Goal: Information Seeking & Learning: Learn about a topic

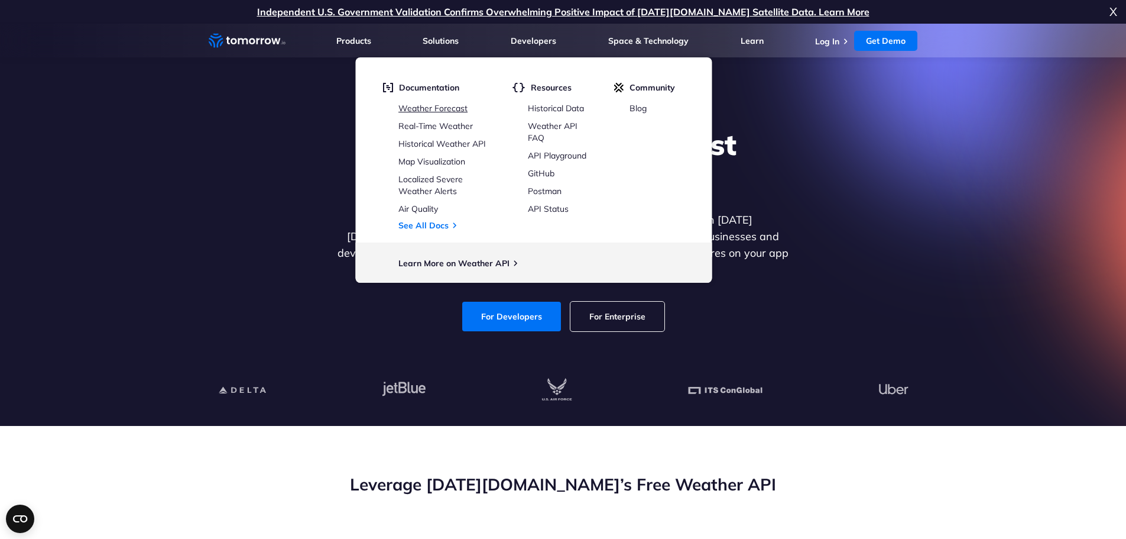
click at [429, 105] on link "Weather Forecast" at bounding box center [432, 108] width 69 height 11
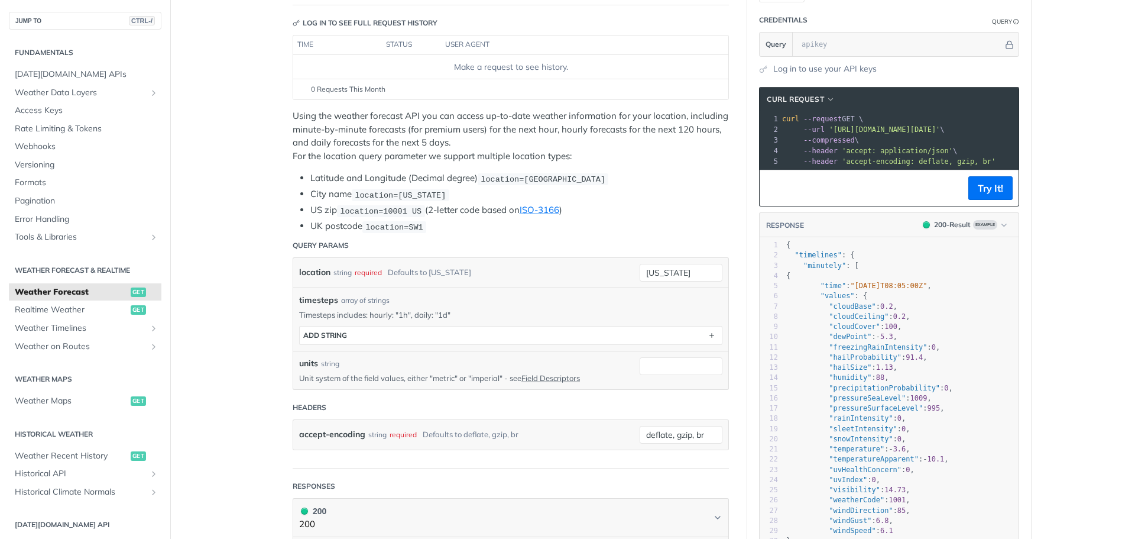
scroll to position [177, 0]
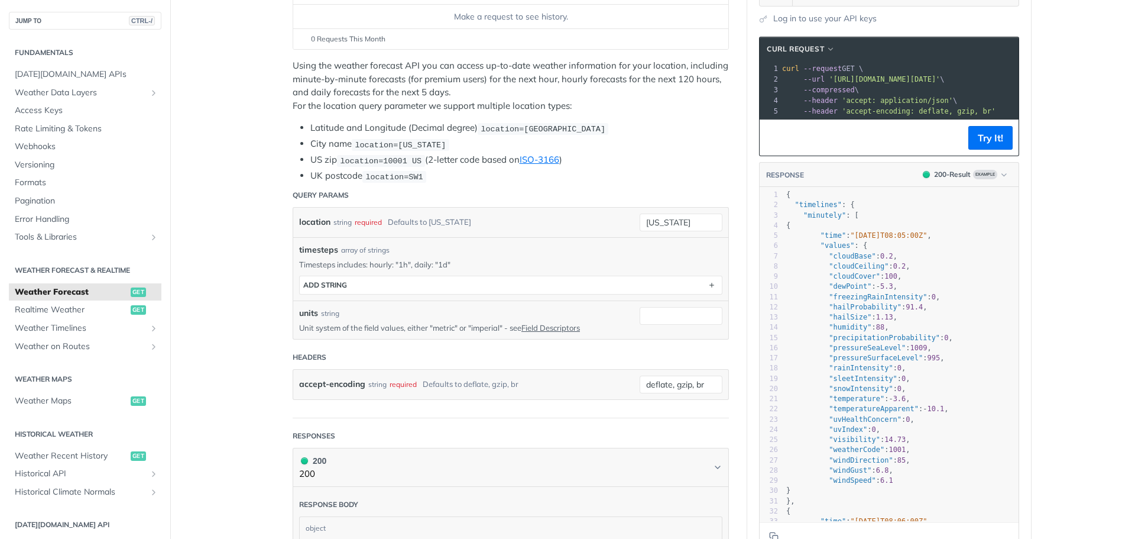
click at [653, 128] on li "Latitude and Longitude (Decimal degree) location=[GEOGRAPHIC_DATA]" at bounding box center [519, 128] width 419 height 14
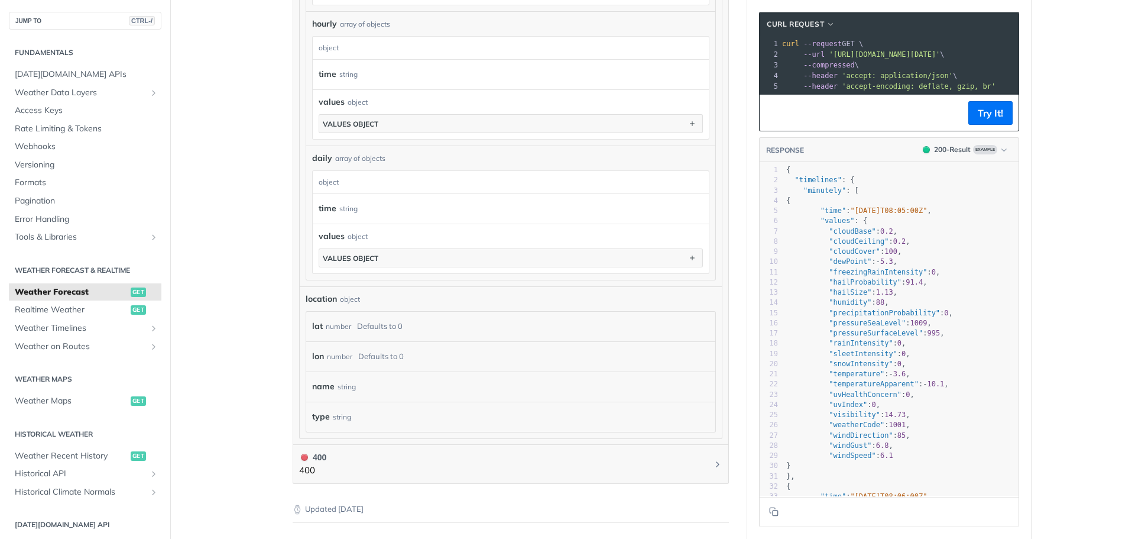
scroll to position [1064, 0]
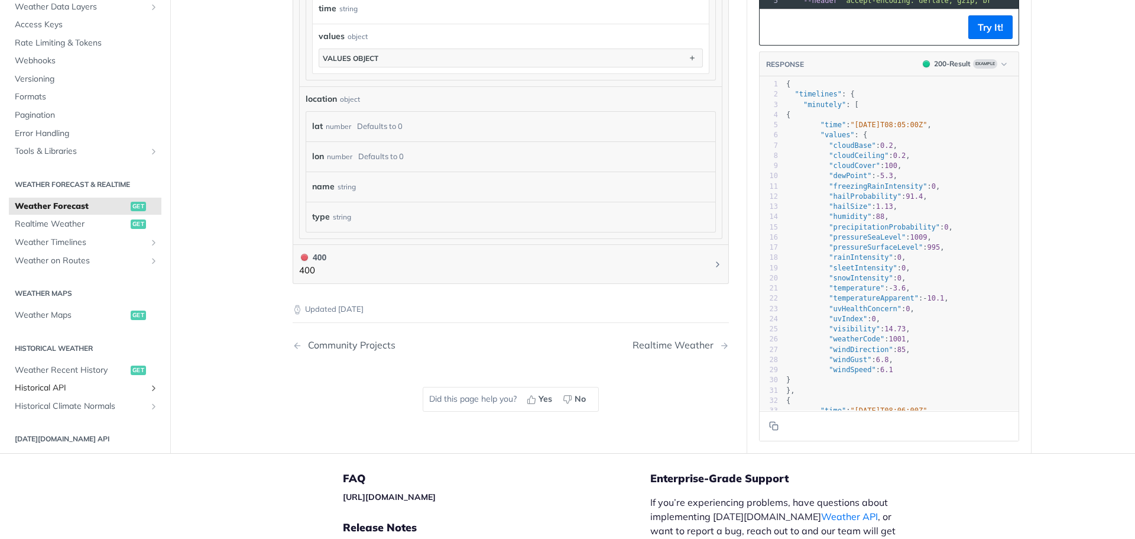
click at [96, 386] on span "Historical API" at bounding box center [80, 388] width 131 height 12
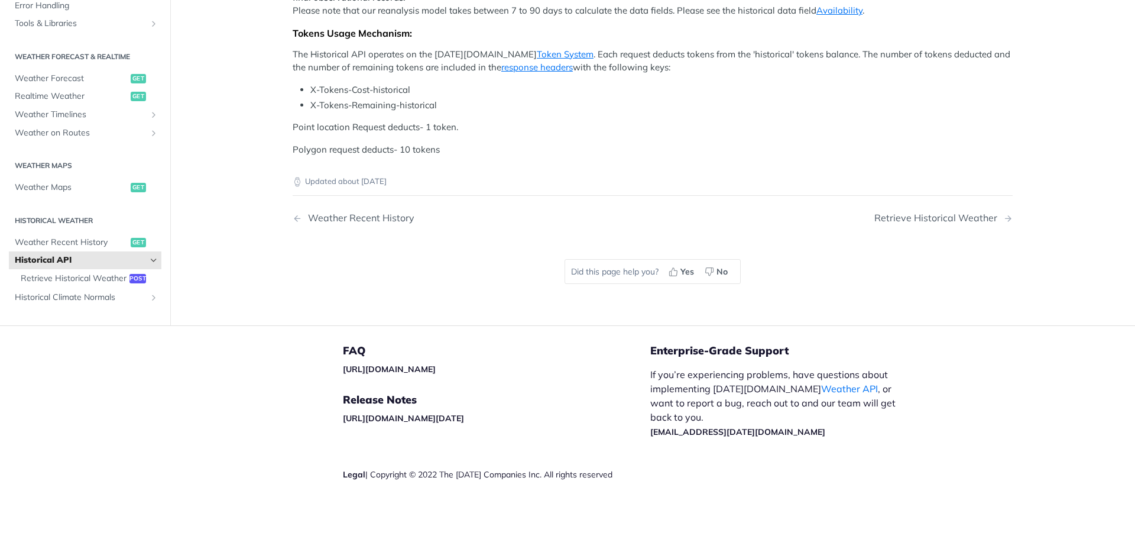
scroll to position [473, 0]
click at [93, 284] on span "Retrieve Historical Weather" at bounding box center [74, 279] width 106 height 12
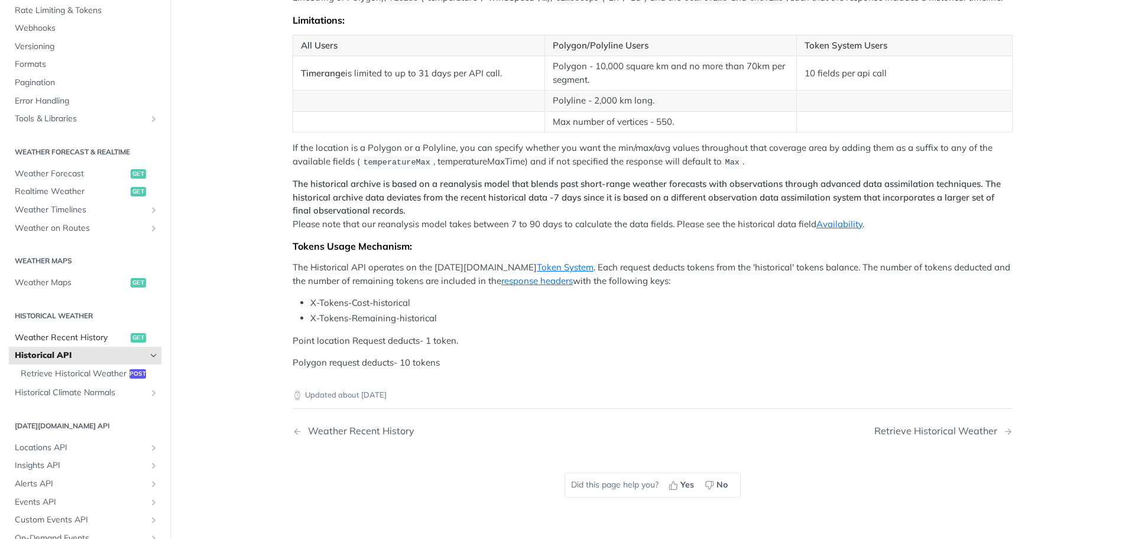
click at [94, 338] on span "Weather Recent History" at bounding box center [71, 337] width 113 height 12
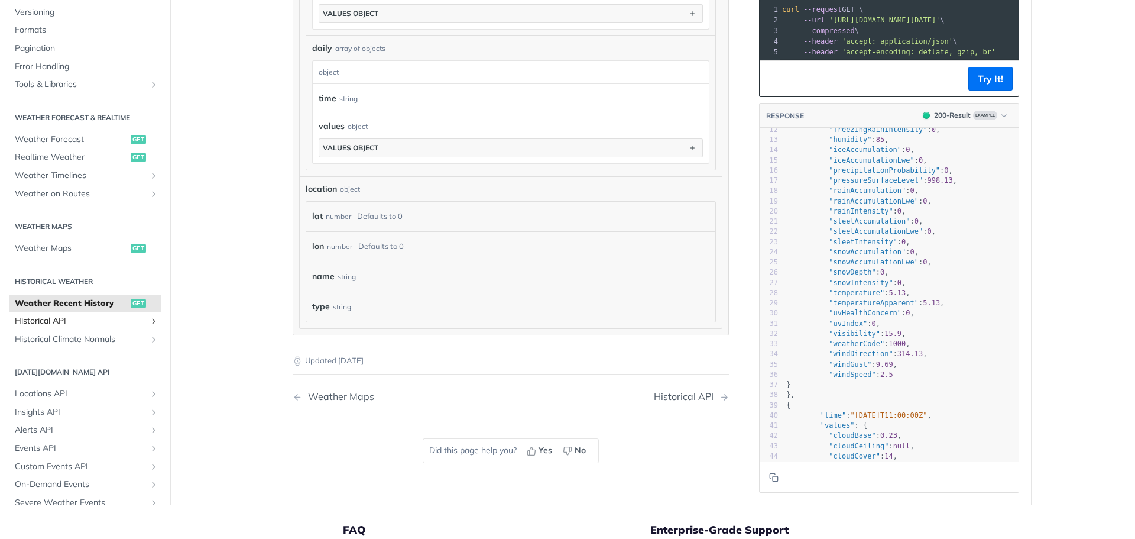
click at [72, 319] on span "Historical API" at bounding box center [80, 321] width 131 height 12
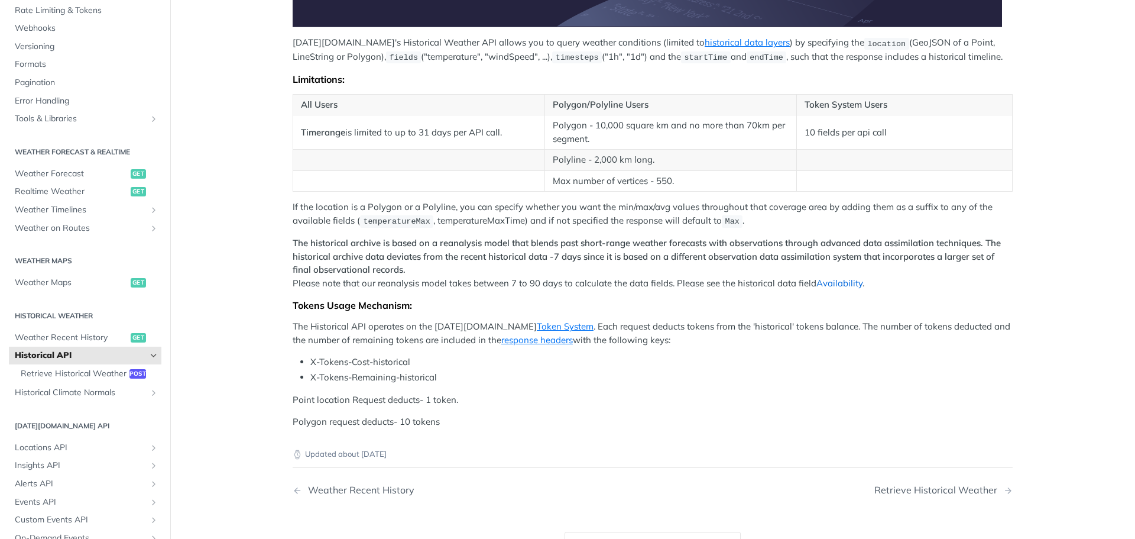
click at [832, 283] on link "Availability" at bounding box center [839, 282] width 46 height 11
